Goal: Find specific page/section: Find specific page/section

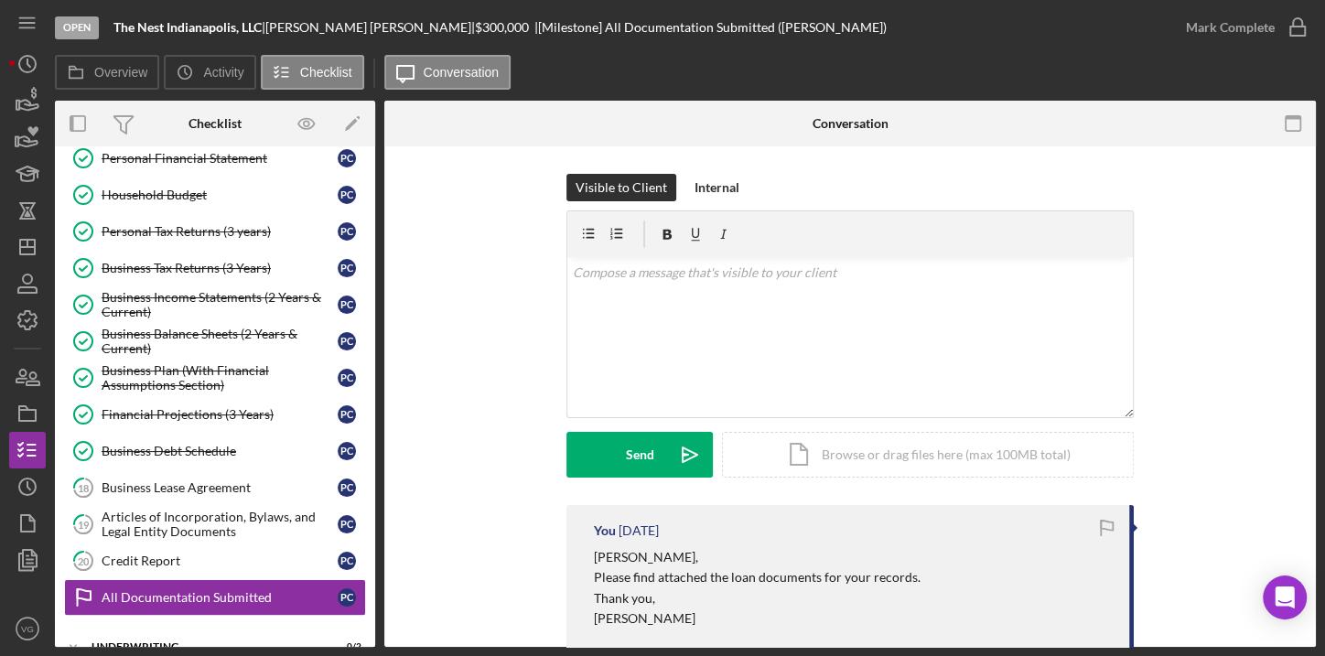
scroll to position [355, 0]
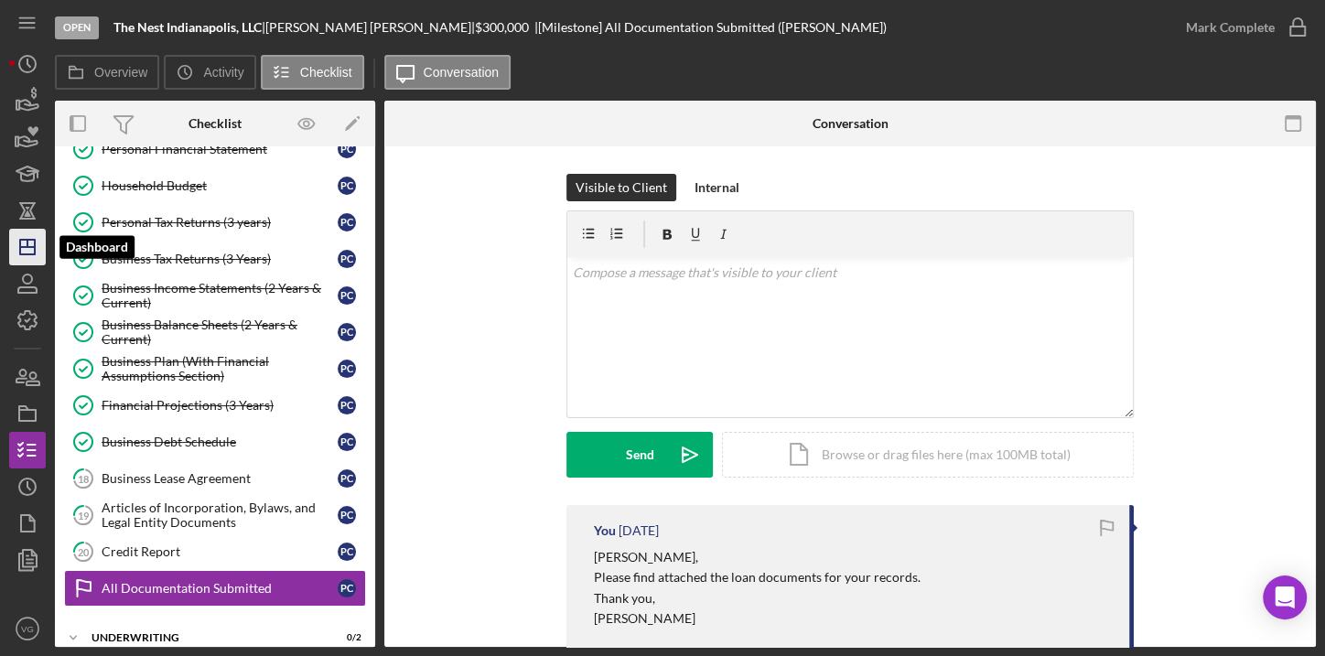
click at [24, 255] on icon "Icon/Dashboard" at bounding box center [28, 247] width 46 height 46
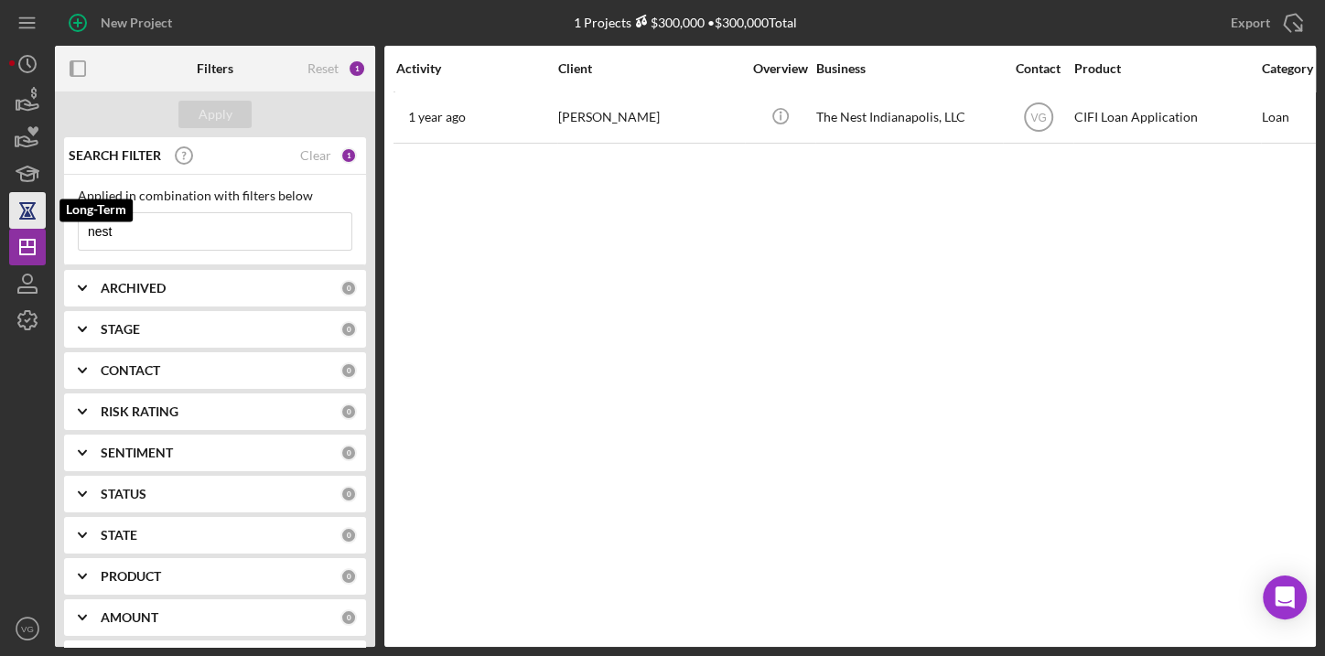
drag, startPoint x: 142, startPoint y: 232, endPoint x: 28, endPoint y: 211, distance: 115.4
click at [28, 211] on div "New Project 1 Projects $300,000 • $300,000 Total nest Export Icon/Export Filter…" at bounding box center [662, 323] width 1307 height 647
type input "Foreign"
click at [246, 114] on button "Apply" at bounding box center [214, 114] width 73 height 27
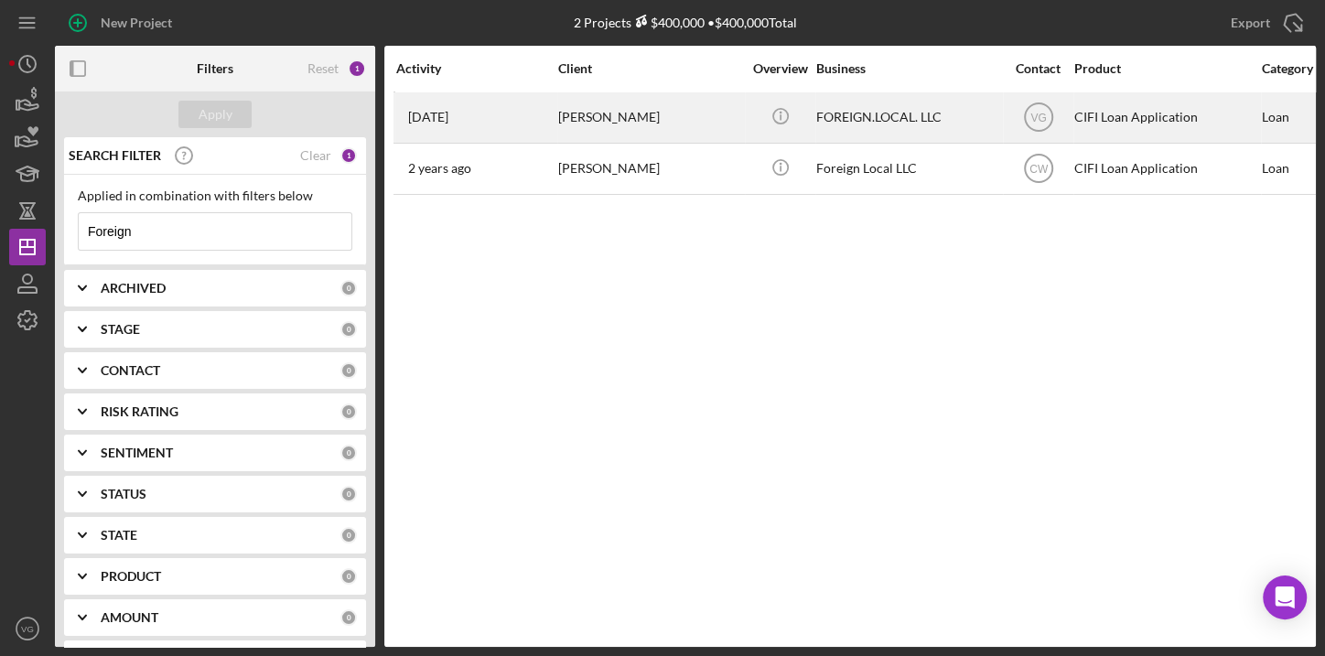
click at [596, 128] on div "FOREIGN.LOCAL. LLC" at bounding box center [907, 117] width 183 height 49
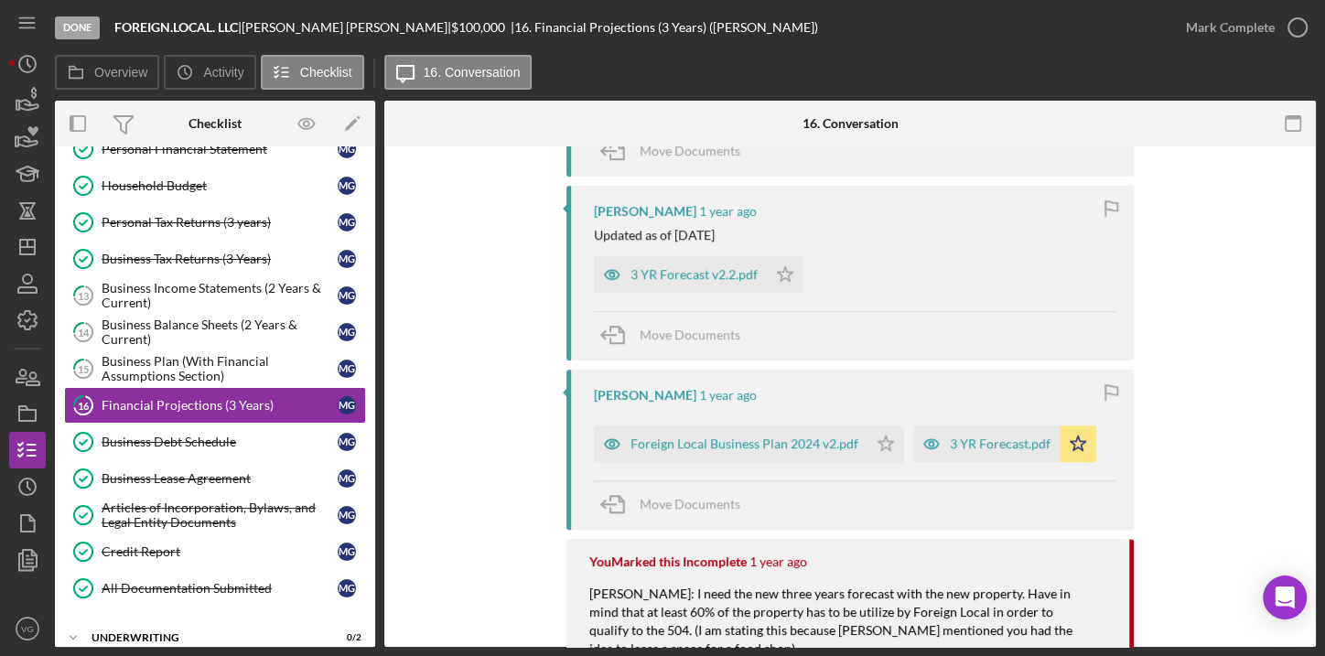
scroll to position [1218, 0]
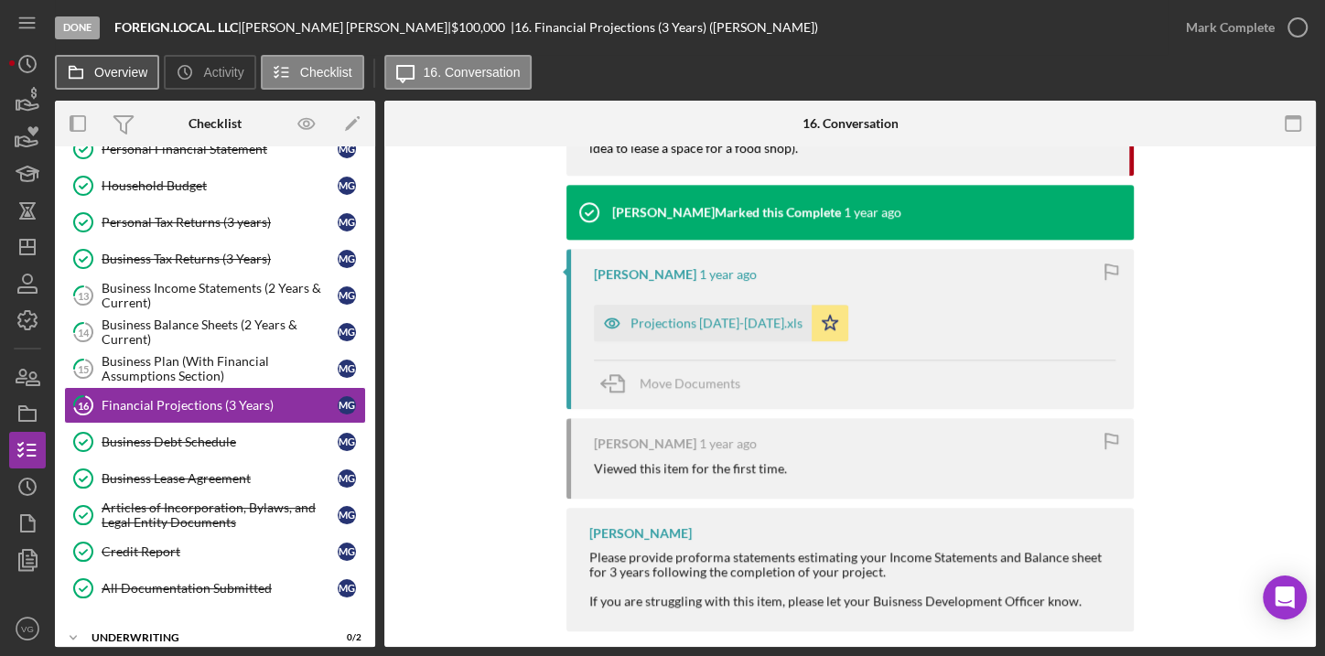
click at [96, 76] on label "Overview" at bounding box center [120, 72] width 53 height 15
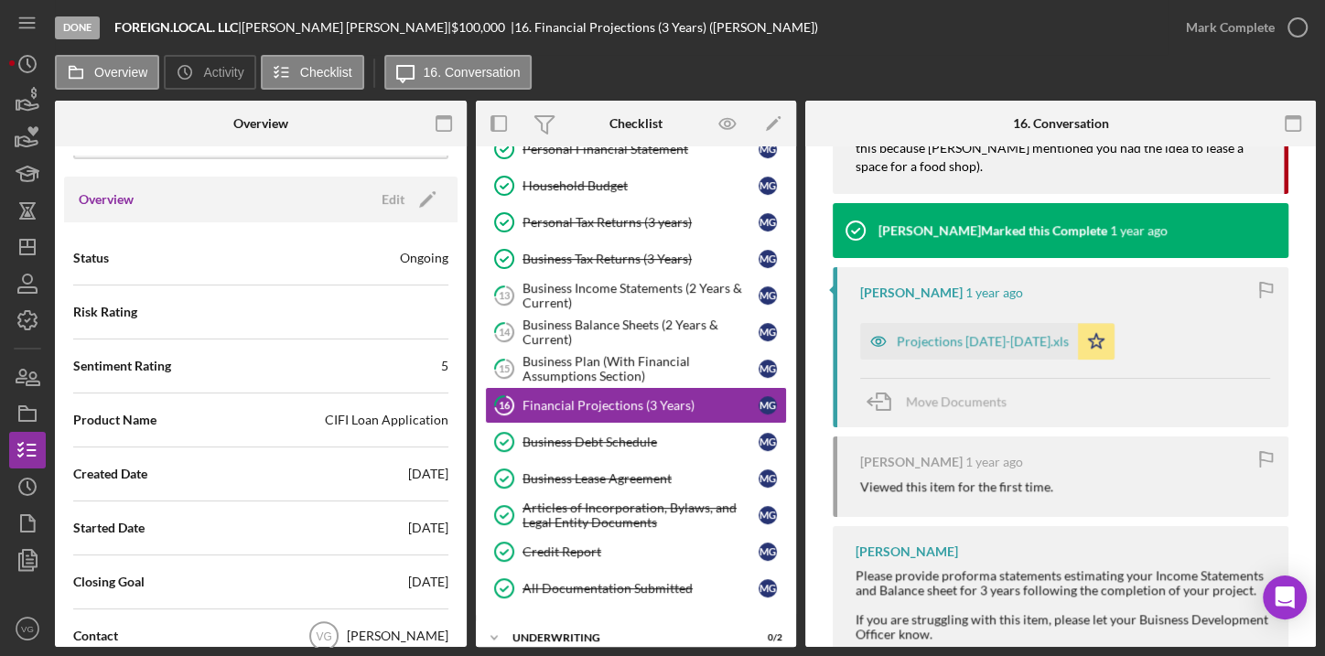
scroll to position [166, 0]
click at [20, 248] on polygon "button" at bounding box center [27, 247] width 15 height 15
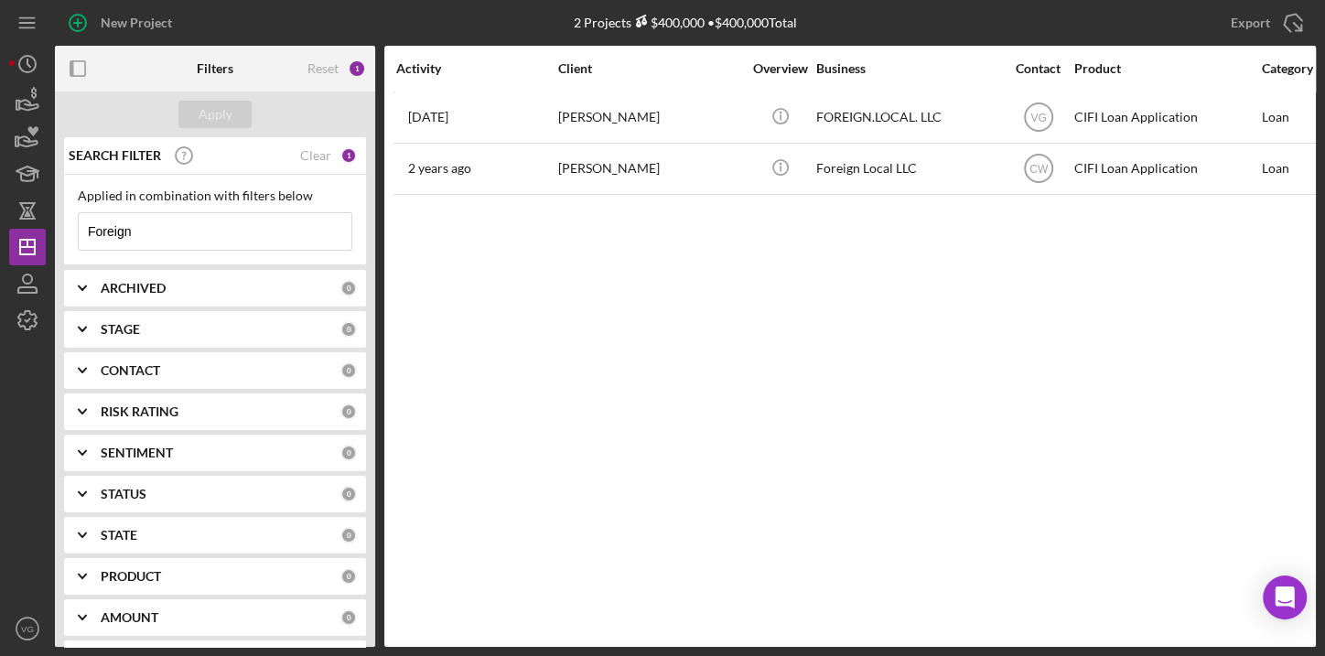
click at [243, 228] on input "Foreign" at bounding box center [215, 231] width 273 height 37
drag, startPoint x: 243, startPoint y: 228, endPoint x: 58, endPoint y: 223, distance: 185.9
click at [58, 223] on div "SEARCH FILTER Clear 1 Applied in combination with filters below Foreign Icon/Me…" at bounding box center [215, 392] width 320 height 510
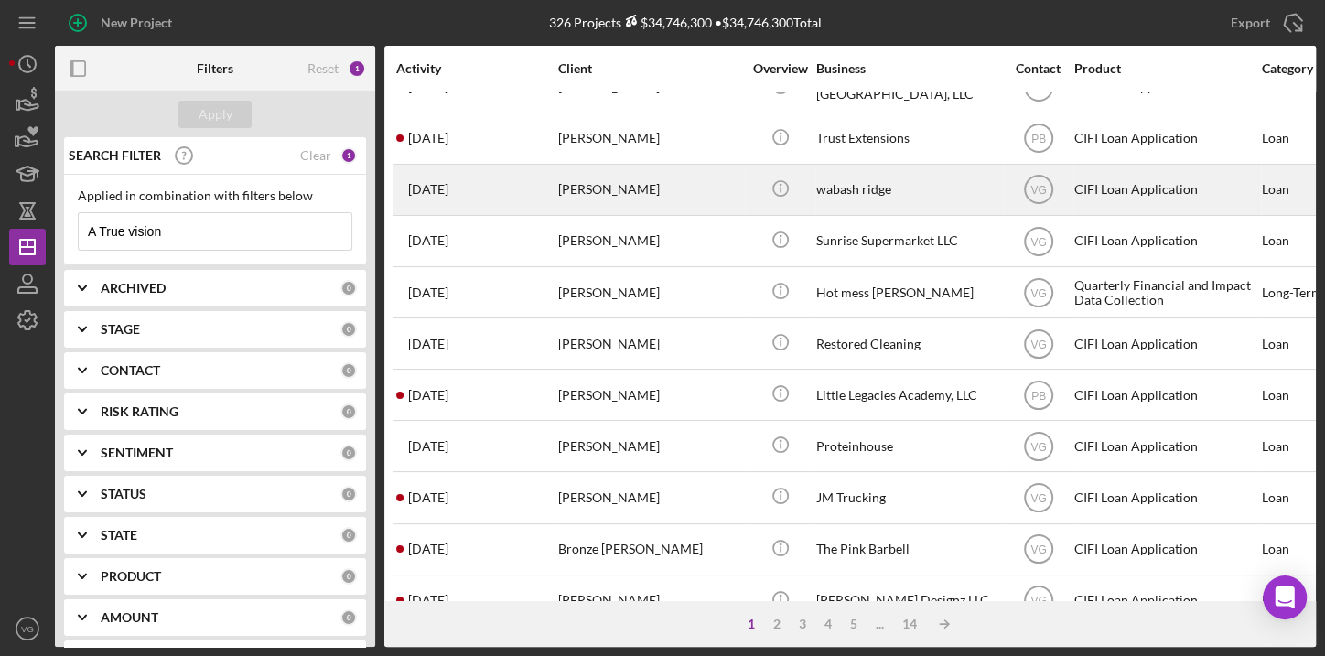
scroll to position [126, 0]
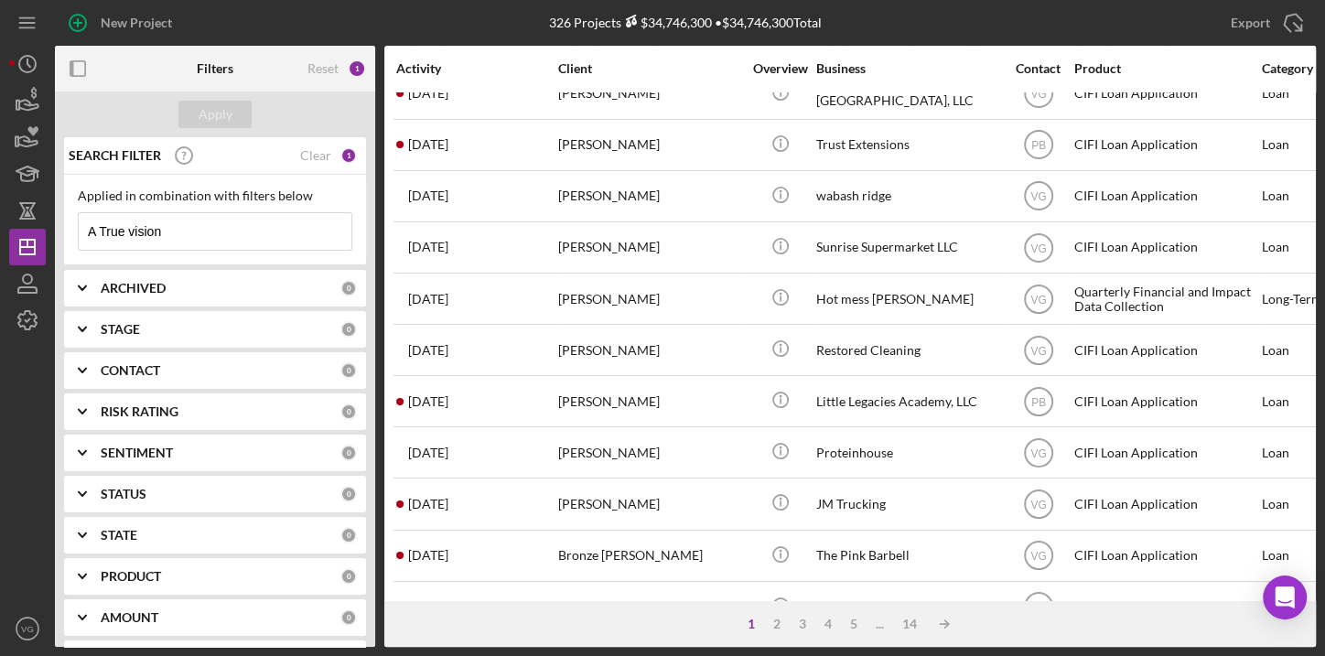
drag, startPoint x: 128, startPoint y: 231, endPoint x: 62, endPoint y: 232, distance: 65.9
click at [62, 232] on div "SEARCH FILTER Clear 1 Applied in combination with filters below A True vision I…" at bounding box center [215, 392] width 320 height 510
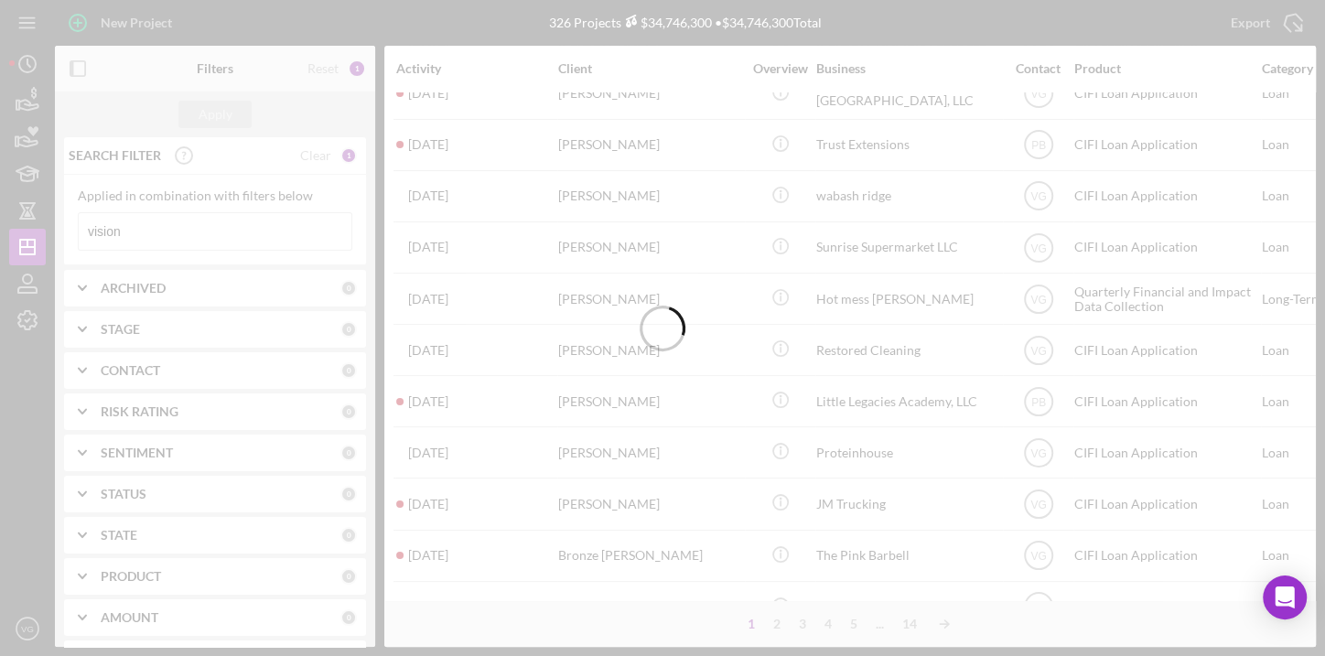
scroll to position [0, 0]
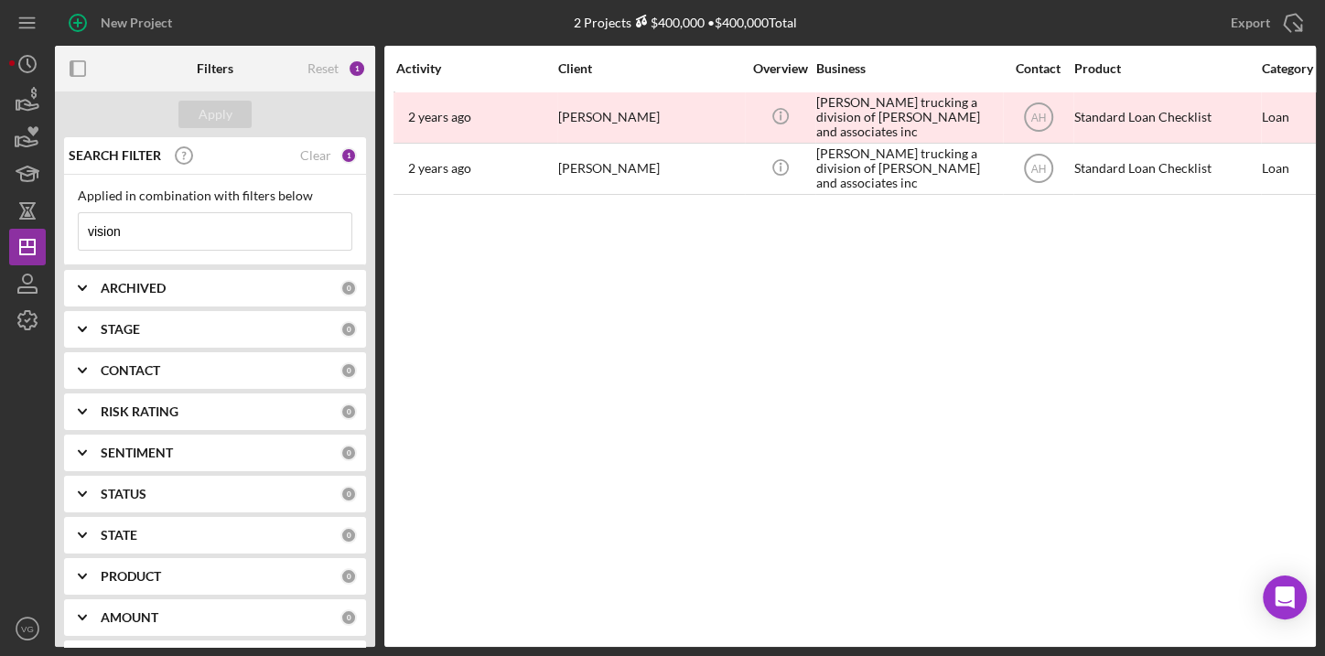
click at [596, 305] on div "Activity Client Overview Business Contact Product Category Amount Started Closi…" at bounding box center [850, 346] width 932 height 601
drag, startPoint x: 182, startPoint y: 237, endPoint x: 16, endPoint y: 220, distance: 166.6
click at [16, 220] on div "New Project 2 Projects $400,000 • $400,000 Total Foreign Export Icon/Export Fil…" at bounding box center [662, 323] width 1307 height 647
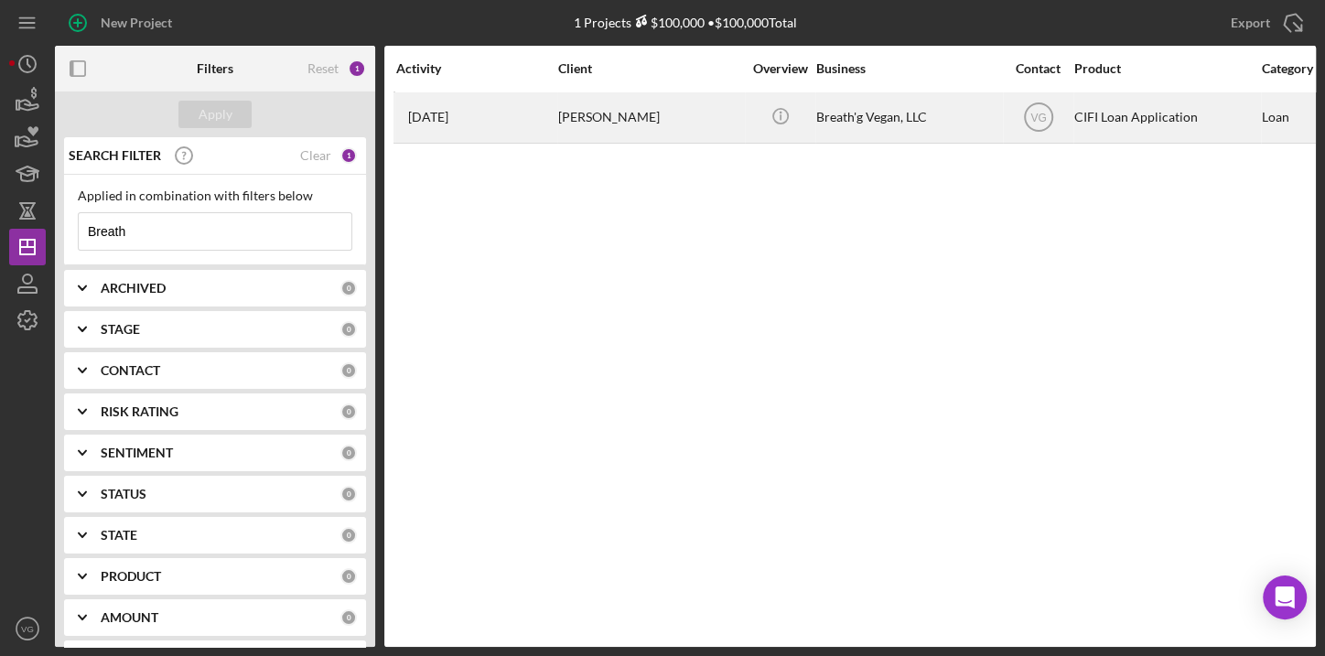
type input "Breath"
click at [593, 112] on div "[PERSON_NAME]" at bounding box center [649, 117] width 183 height 49
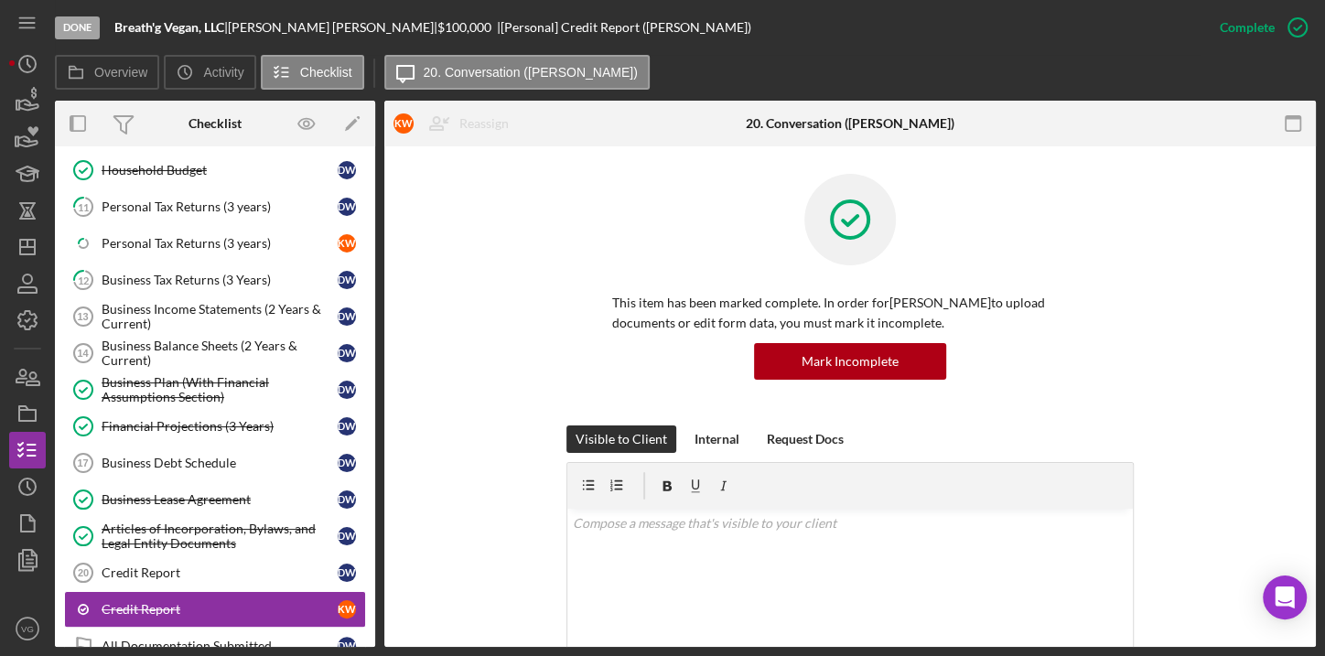
scroll to position [690, 0]
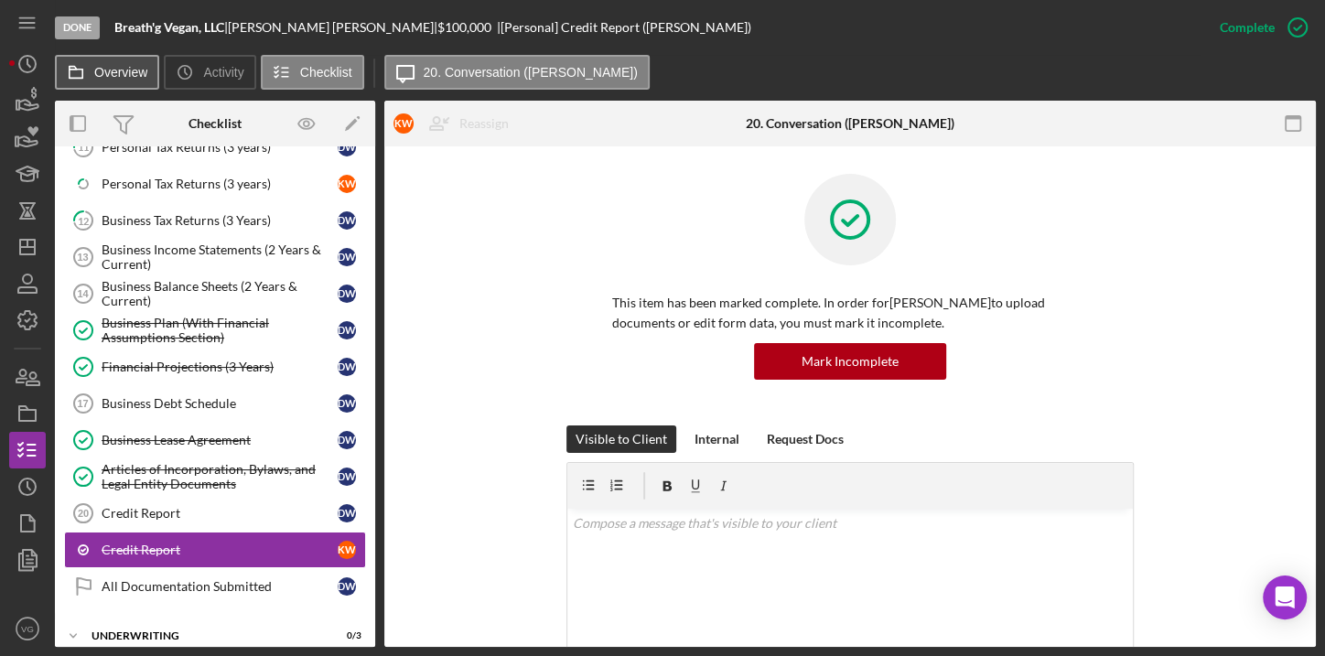
click at [134, 71] on label "Overview" at bounding box center [120, 72] width 53 height 15
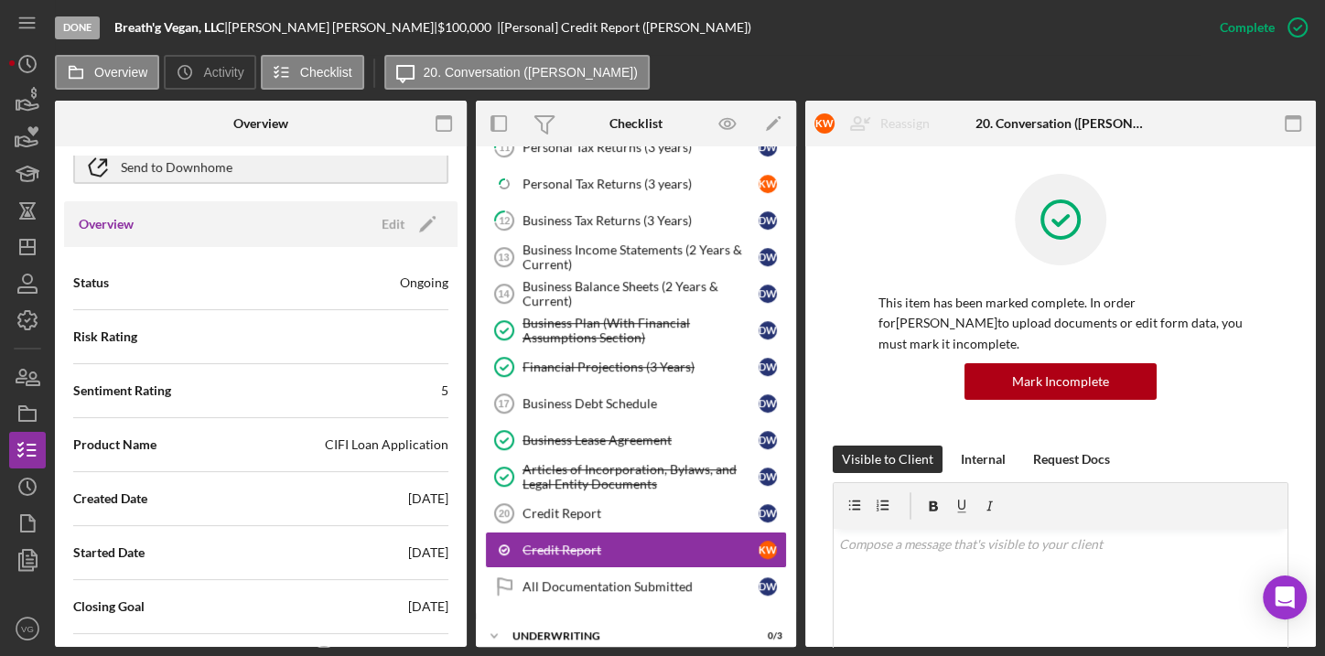
scroll to position [166, 0]
